Goal: Find contact information: Find contact information

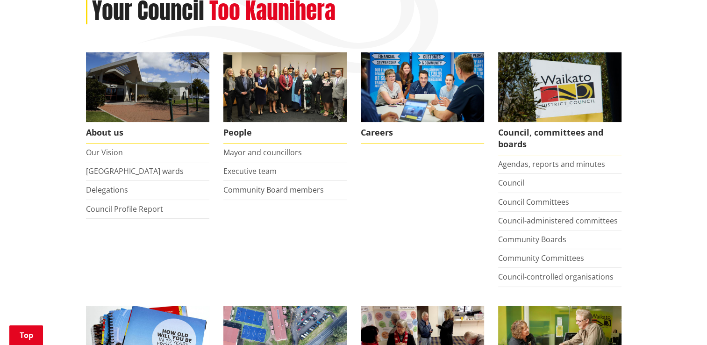
scroll to position [140, 0]
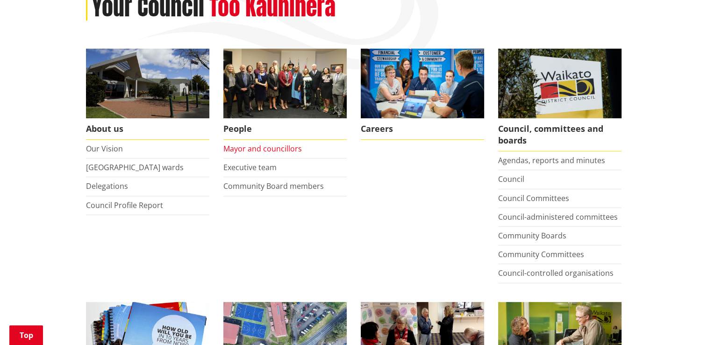
click at [247, 144] on link "Mayor and councillors" at bounding box center [262, 148] width 78 height 10
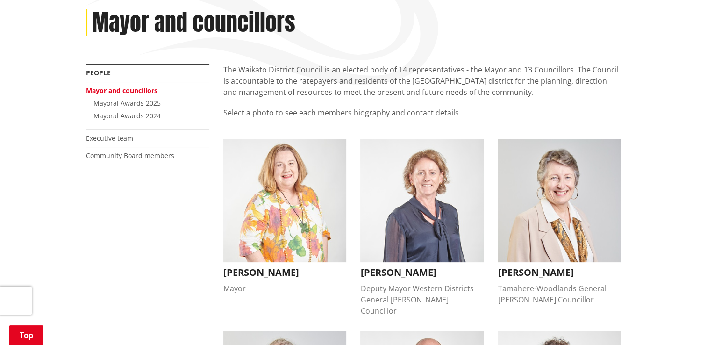
scroll to position [140, 0]
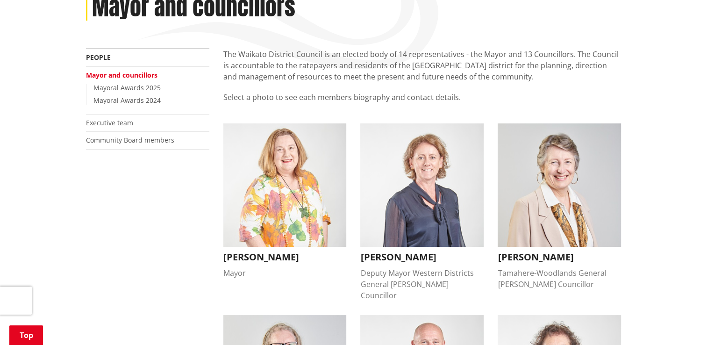
click at [417, 221] on img "button" at bounding box center [421, 184] width 123 height 123
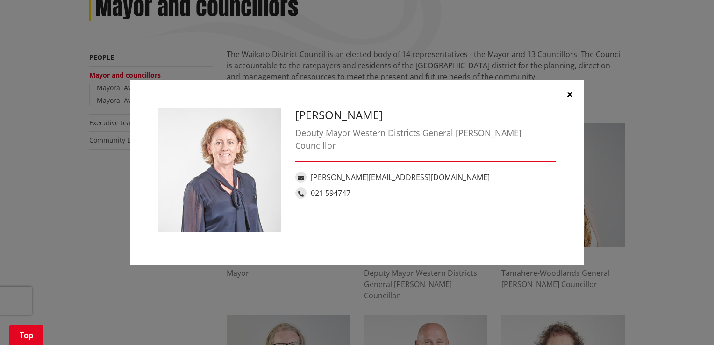
click at [567, 92] on icon "button" at bounding box center [569, 94] width 5 height 7
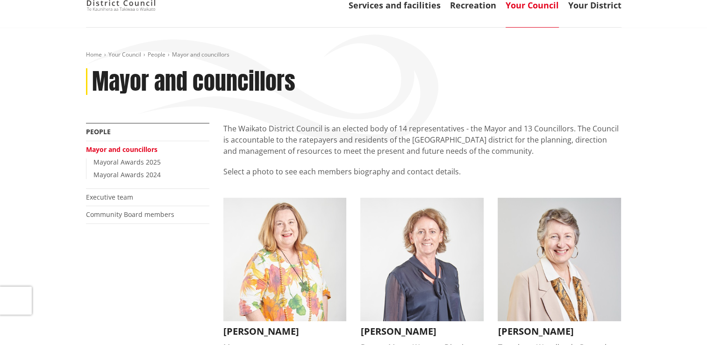
scroll to position [0, 0]
